Goal: Information Seeking & Learning: Learn about a topic

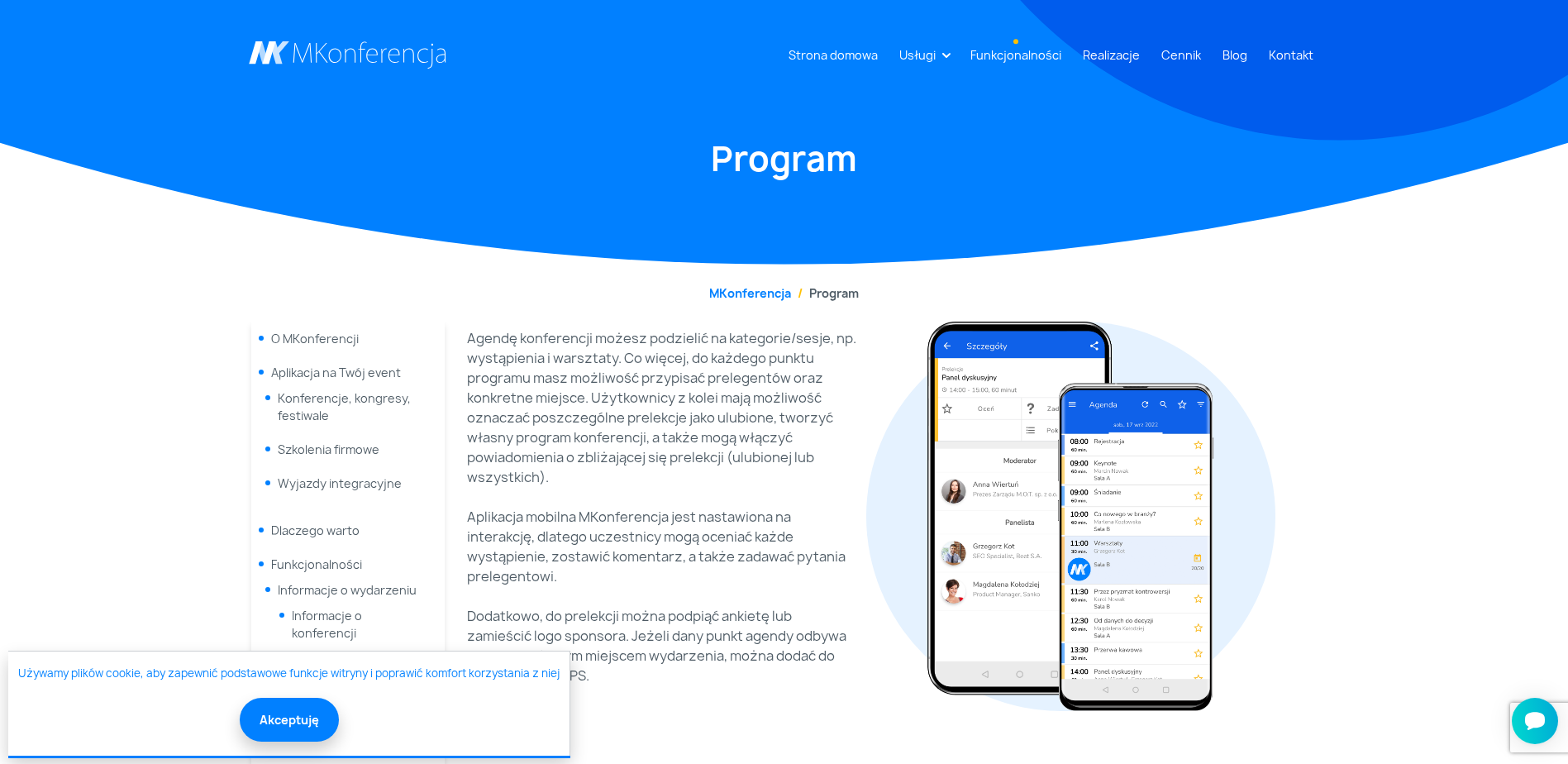
click at [1030, 52] on link "Funkcjonalności" at bounding box center [1015, 55] width 104 height 31
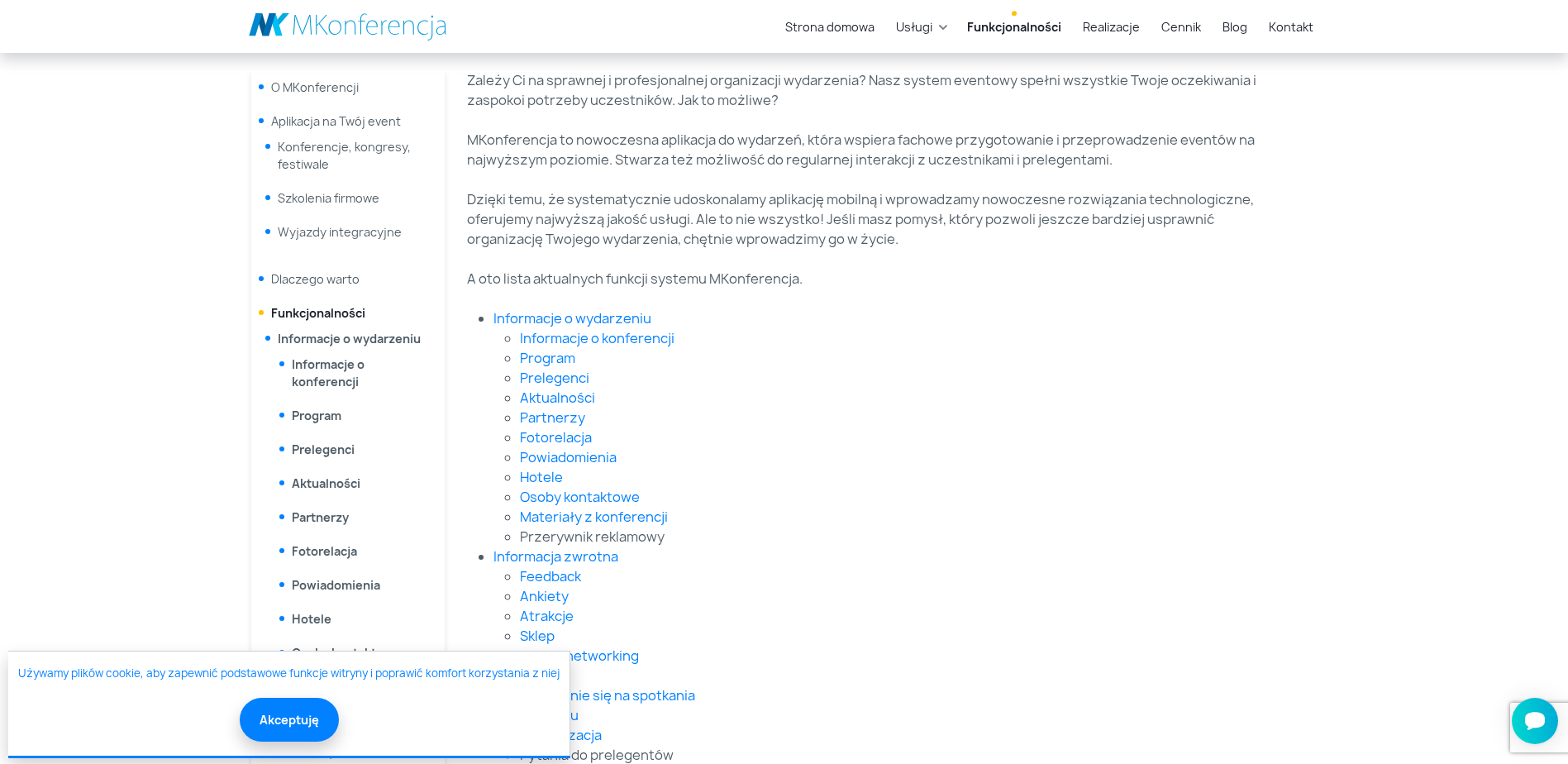
scroll to position [166, 0]
